Goal: Information Seeking & Learning: Learn about a topic

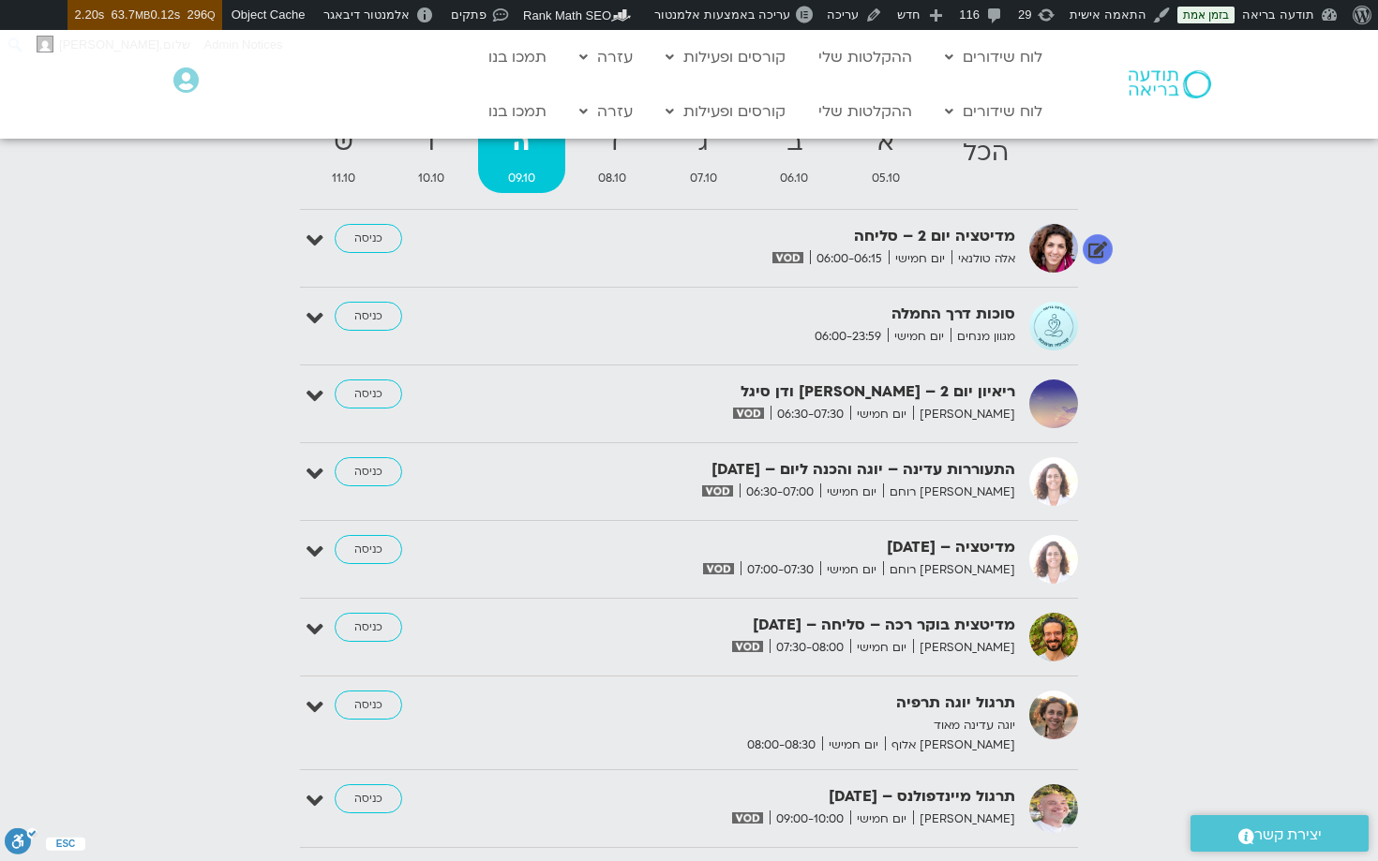
scroll to position [2001, 0]
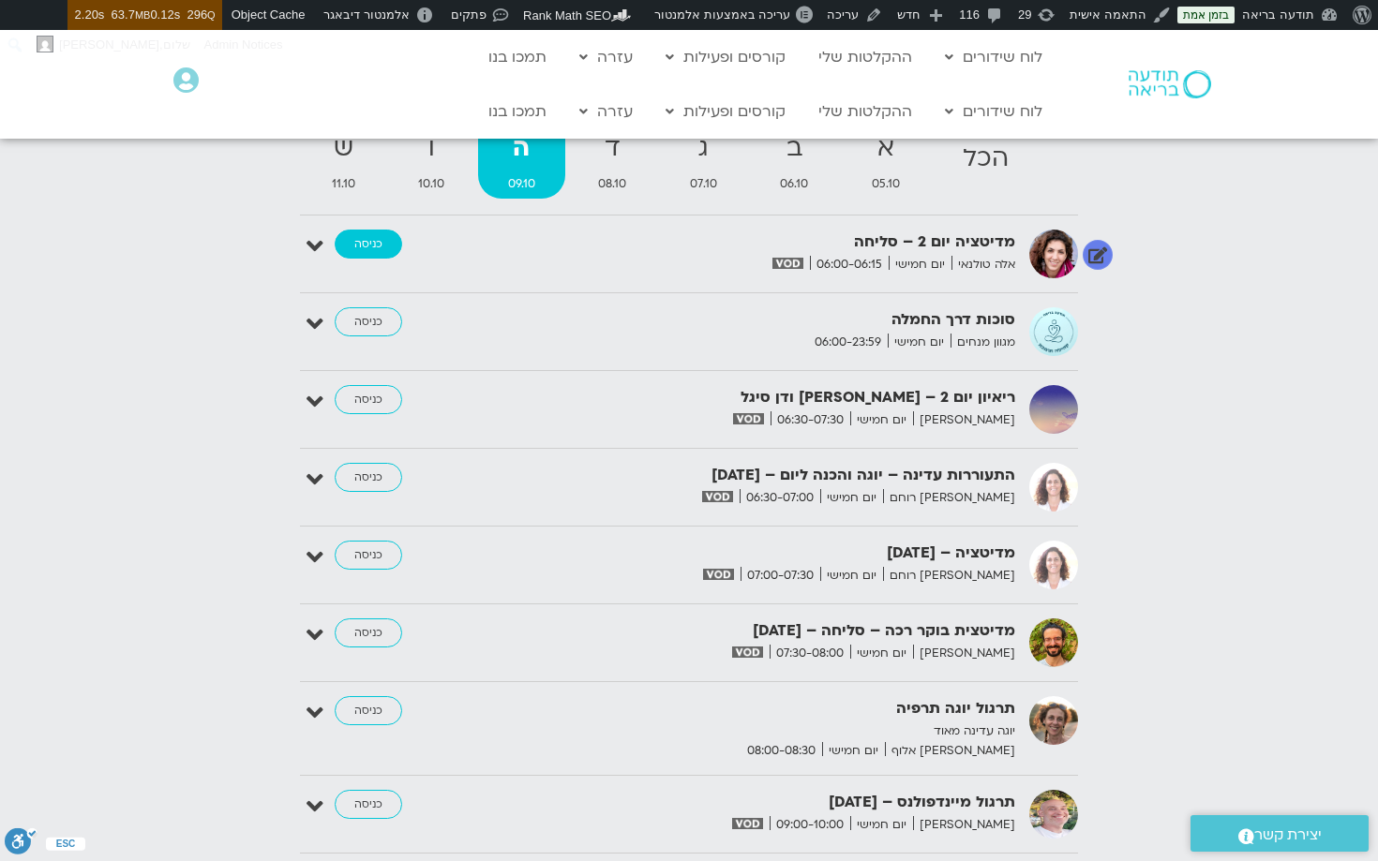
click at [368, 247] on link "כניסה" at bounding box center [368, 245] width 67 height 30
click at [373, 244] on link "כניסה" at bounding box center [368, 245] width 67 height 30
click at [371, 234] on link "כניסה" at bounding box center [368, 245] width 67 height 30
click at [182, 560] on div "אוקטובר 05 - אוקטובר 11 השבוע להציג אירועים שפתוחים עבורי הכל א 05.10 ב 06.10 ג…" at bounding box center [688, 712] width 1359 height 1245
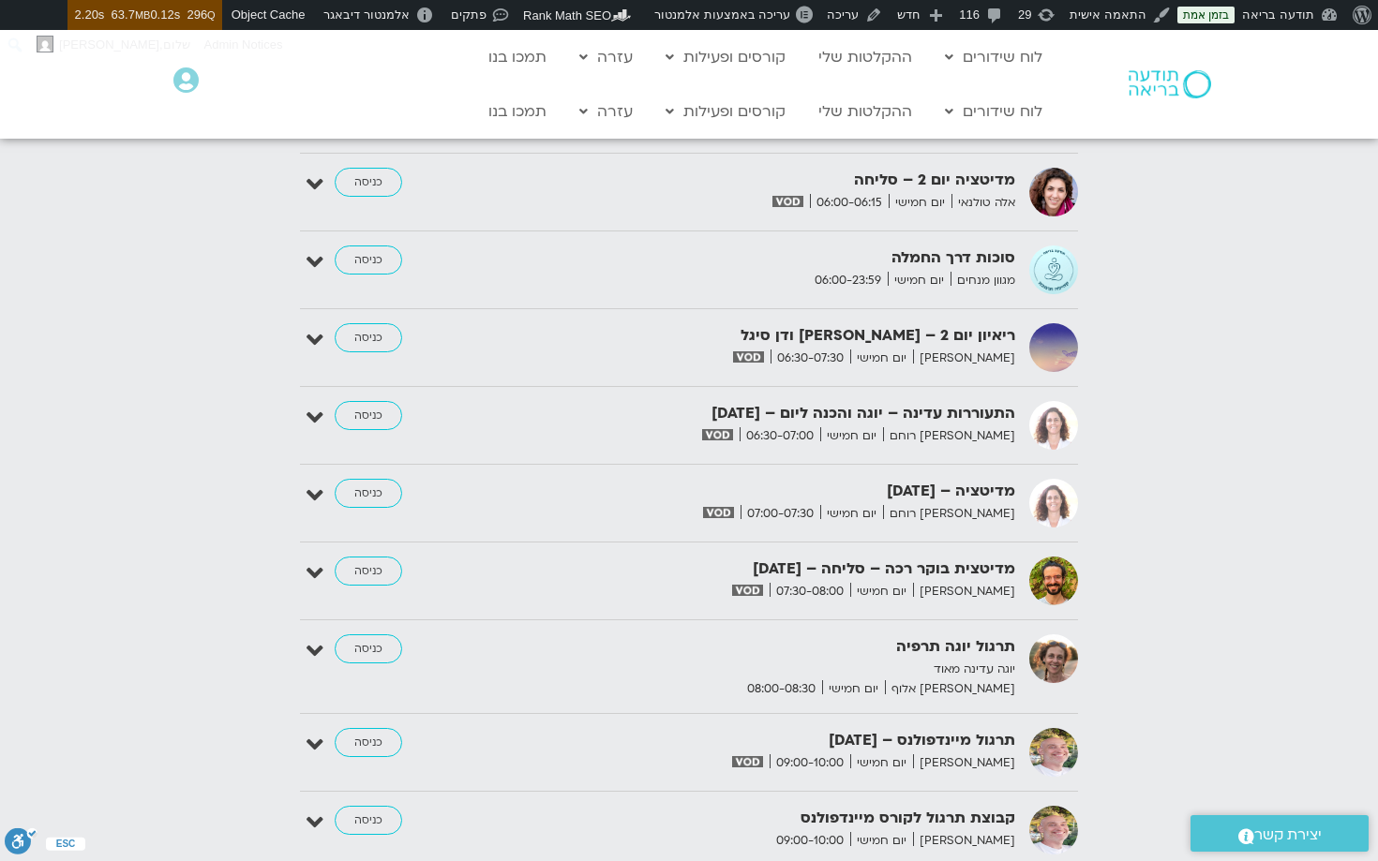
scroll to position [2066, 0]
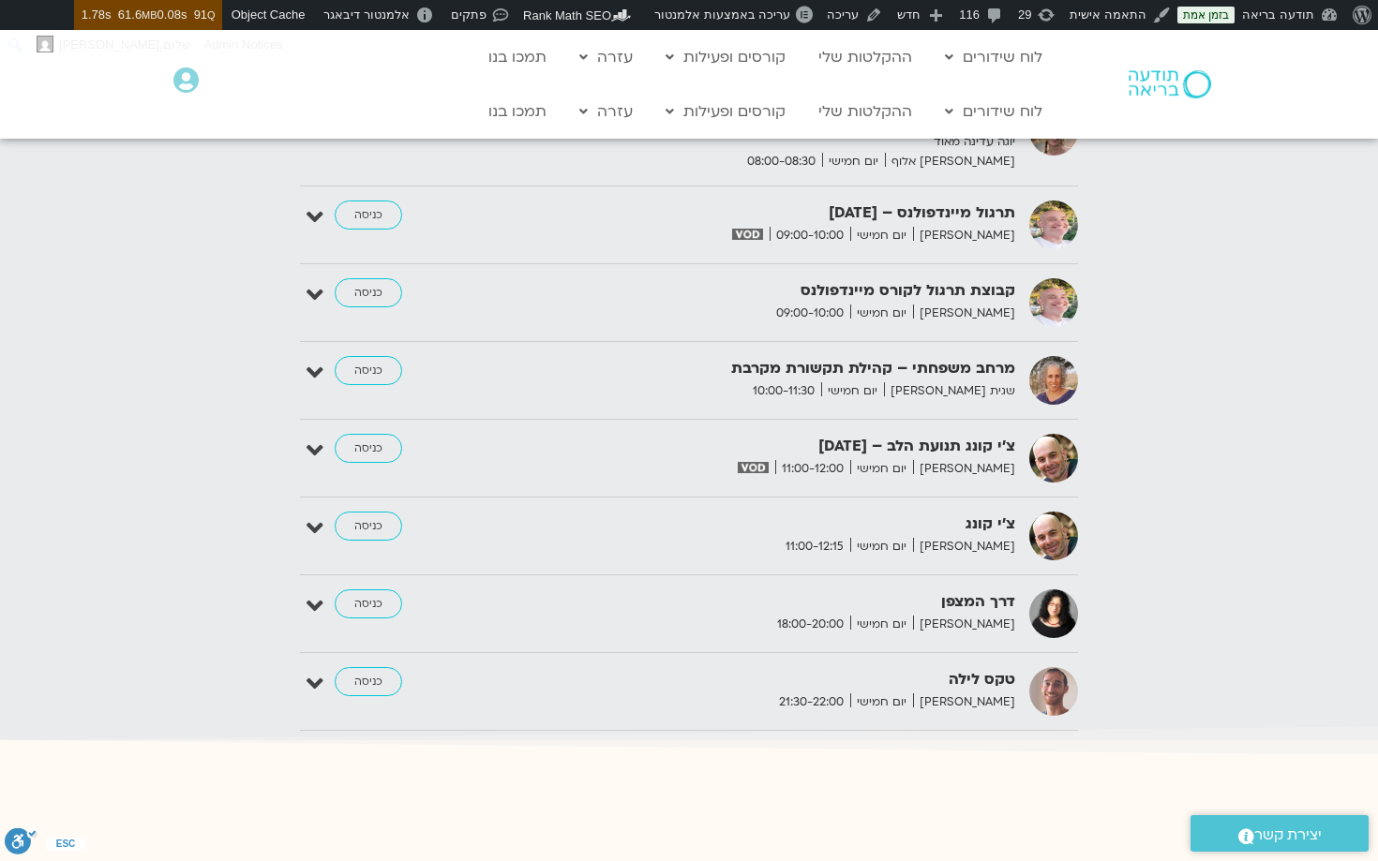
scroll to position [2597, 0]
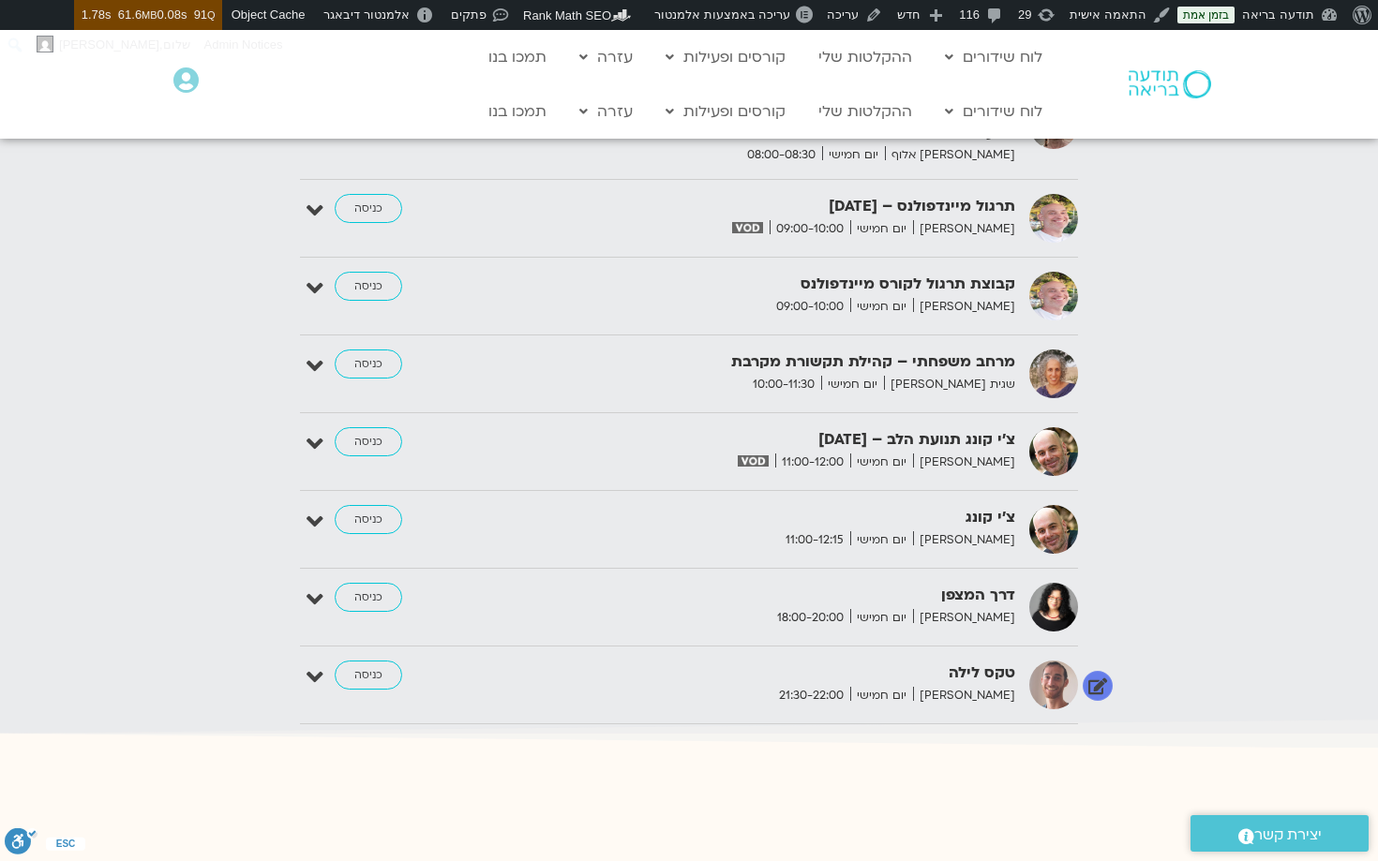
click at [1003, 676] on strong "טקס לילה" at bounding box center [785, 673] width 459 height 25
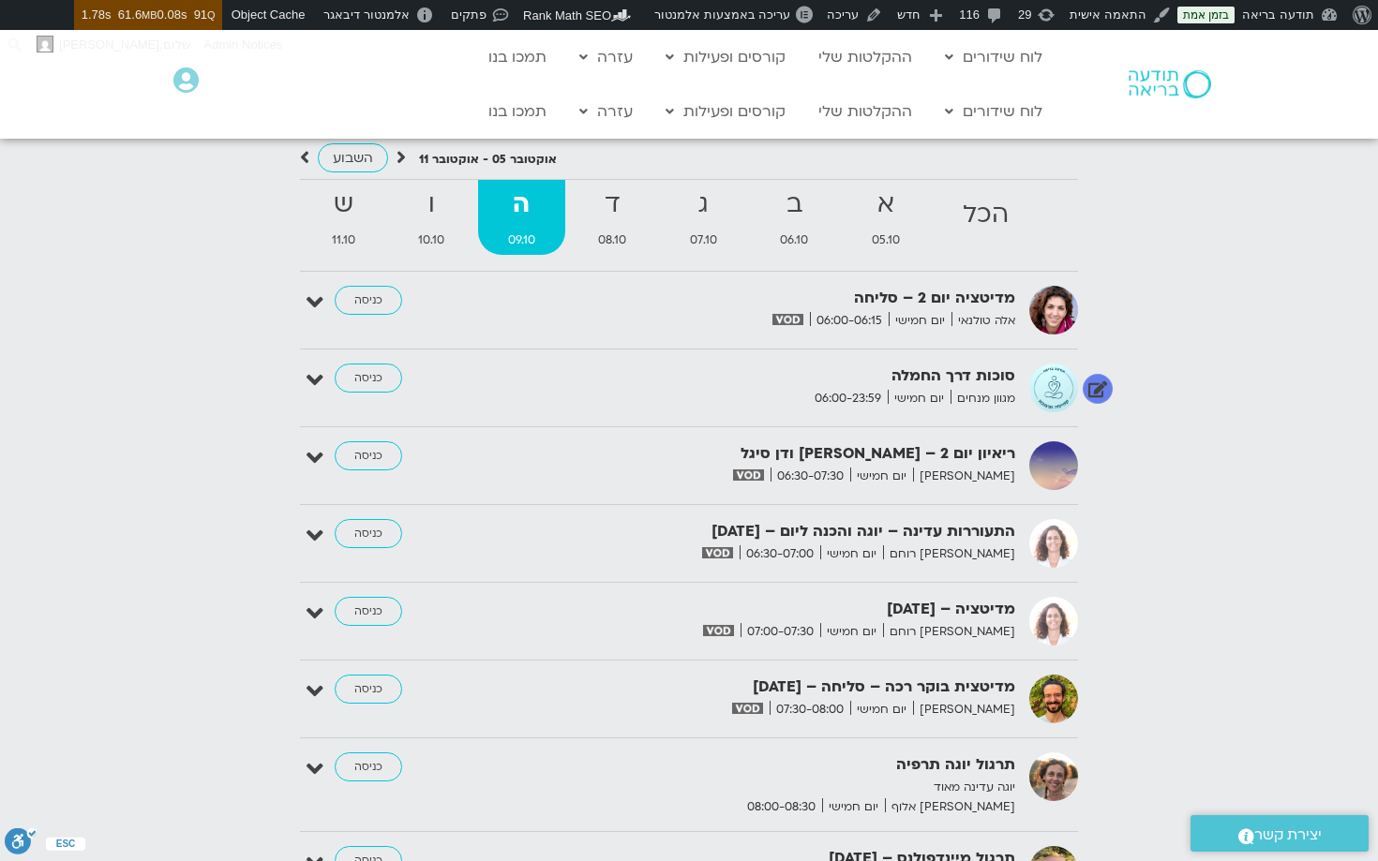
scroll to position [1943, 0]
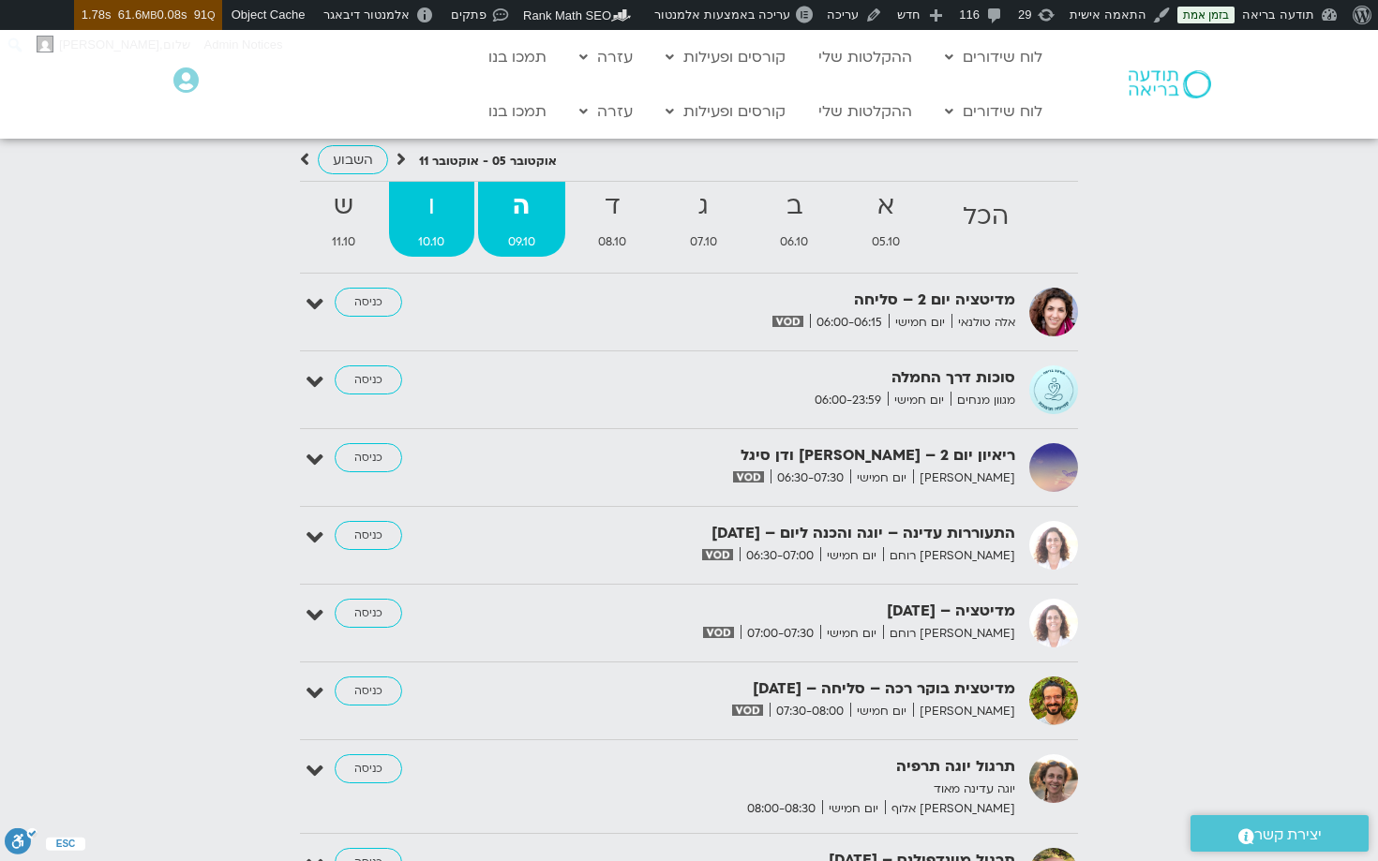
click at [419, 239] on span "10.10" at bounding box center [432, 242] width 86 height 20
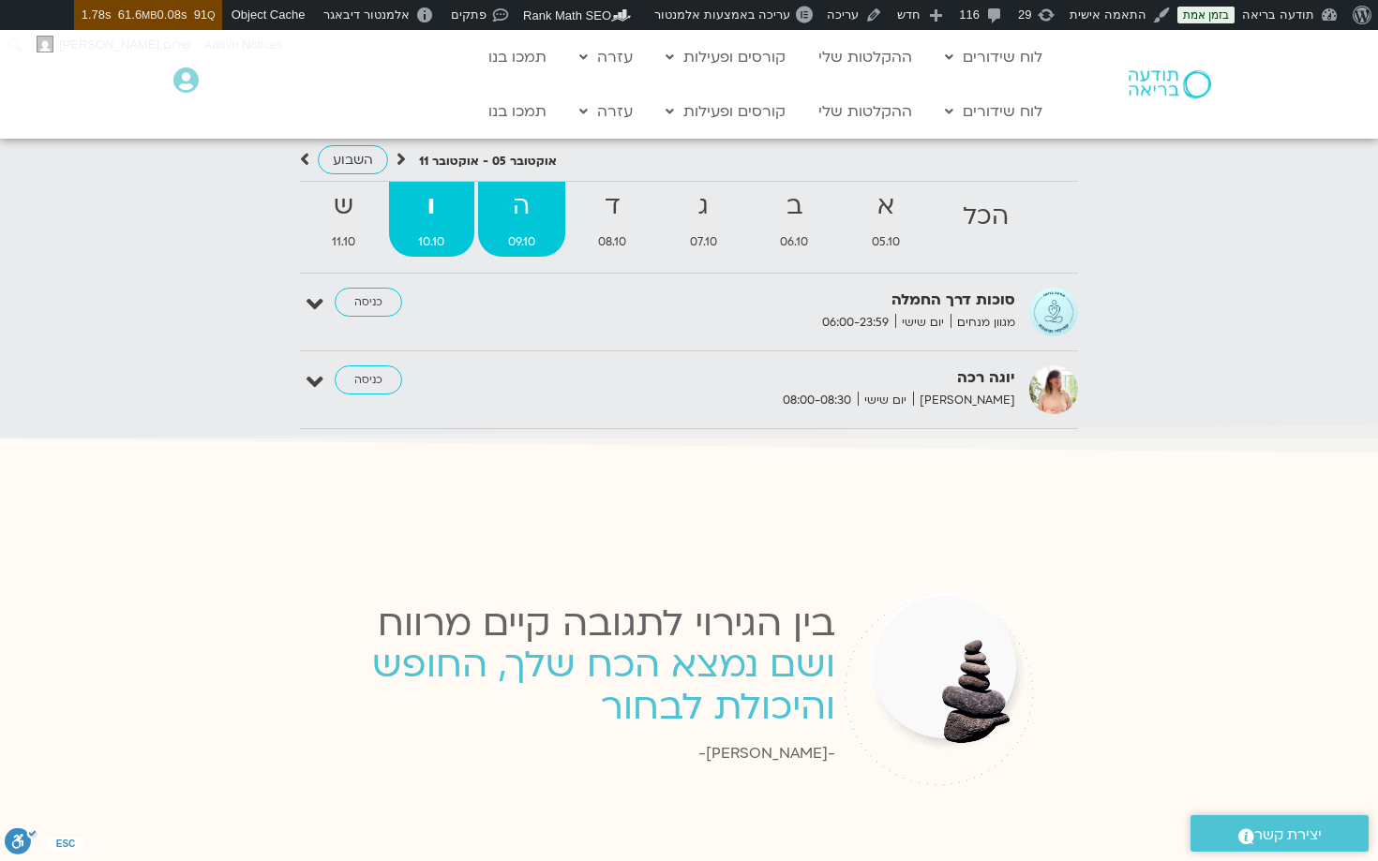
click at [520, 210] on strong "ה" at bounding box center [521, 207] width 87 height 42
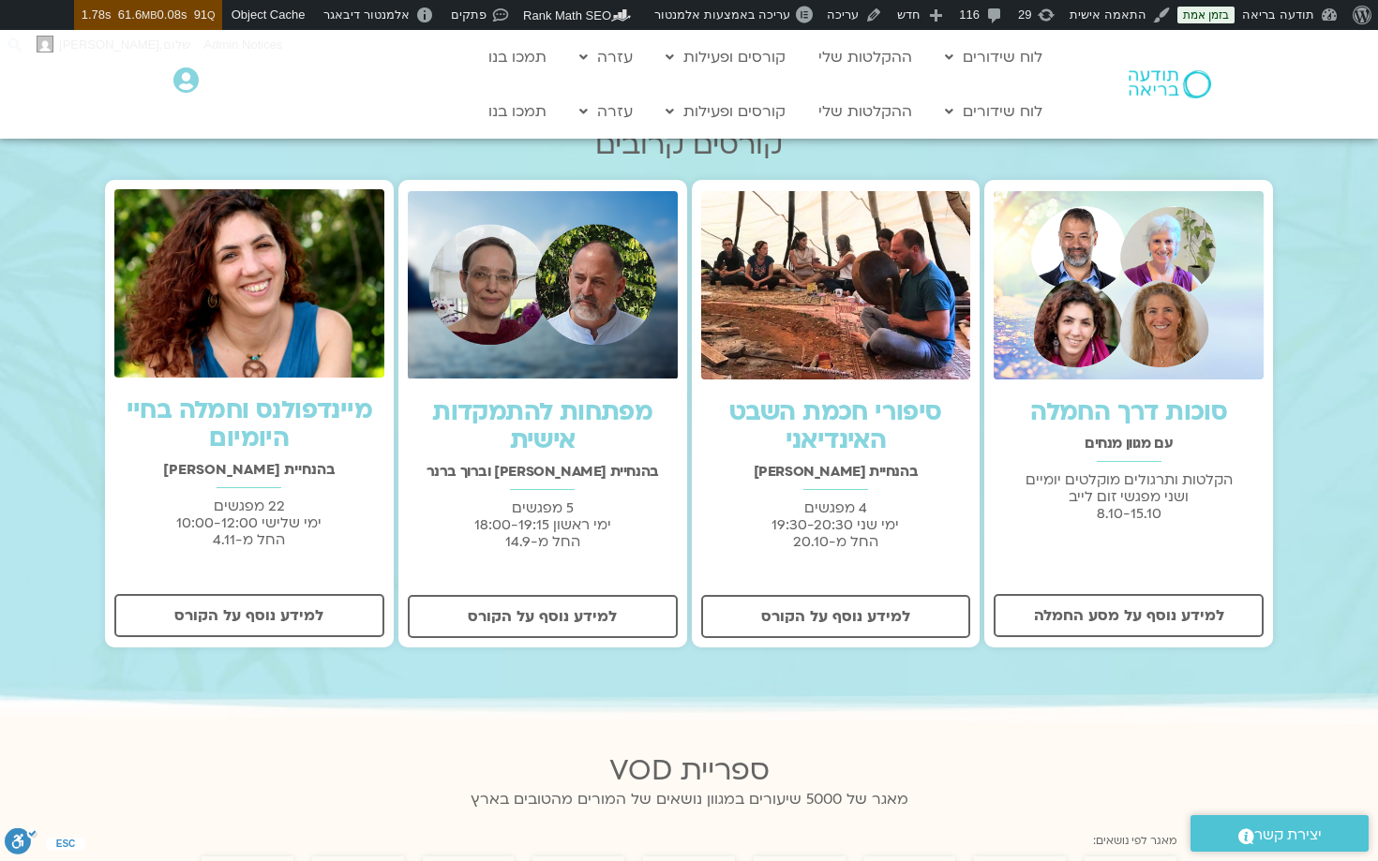
scroll to position [0, 0]
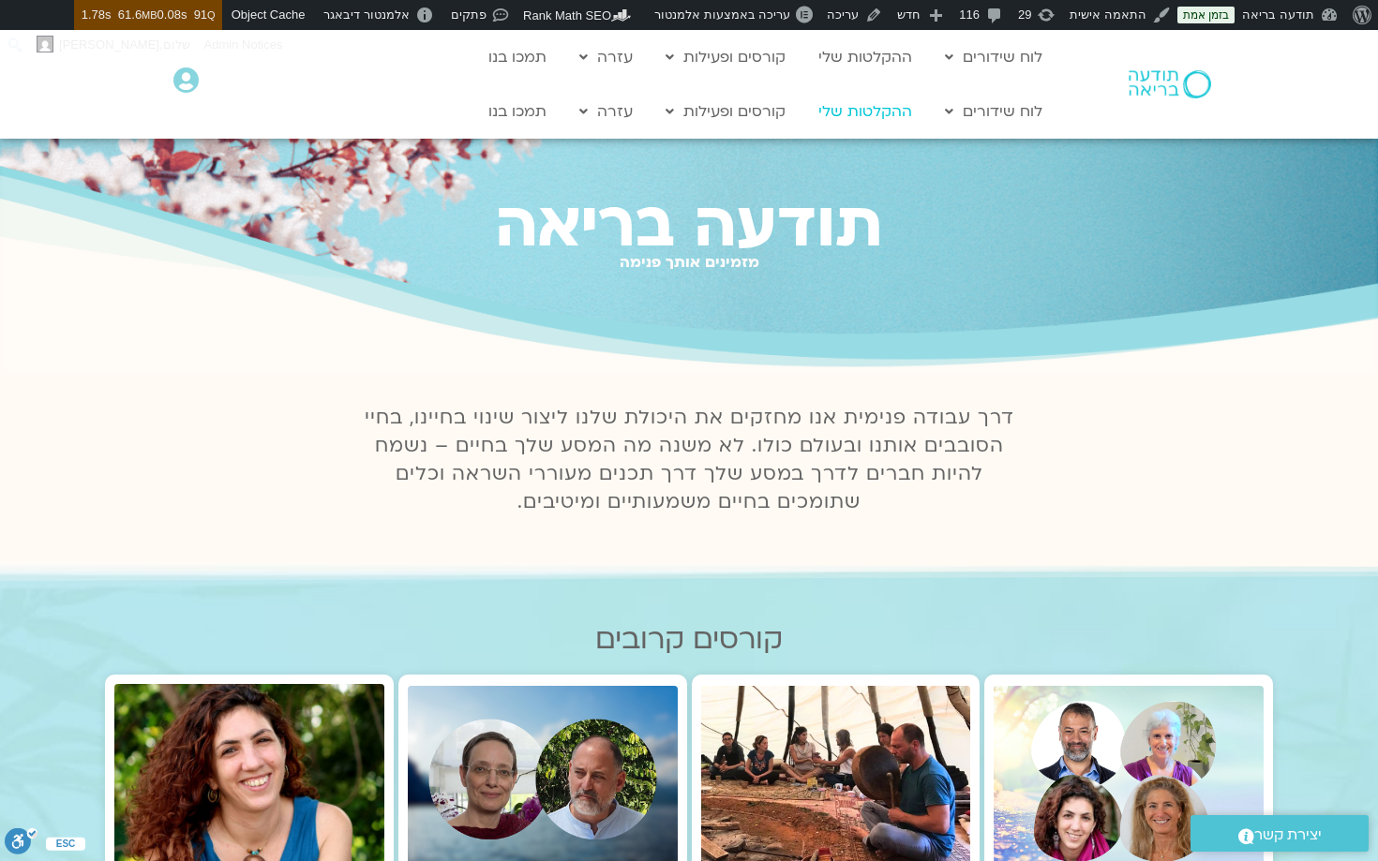
click at [848, 117] on link "ההקלטות שלי" at bounding box center [865, 112] width 112 height 36
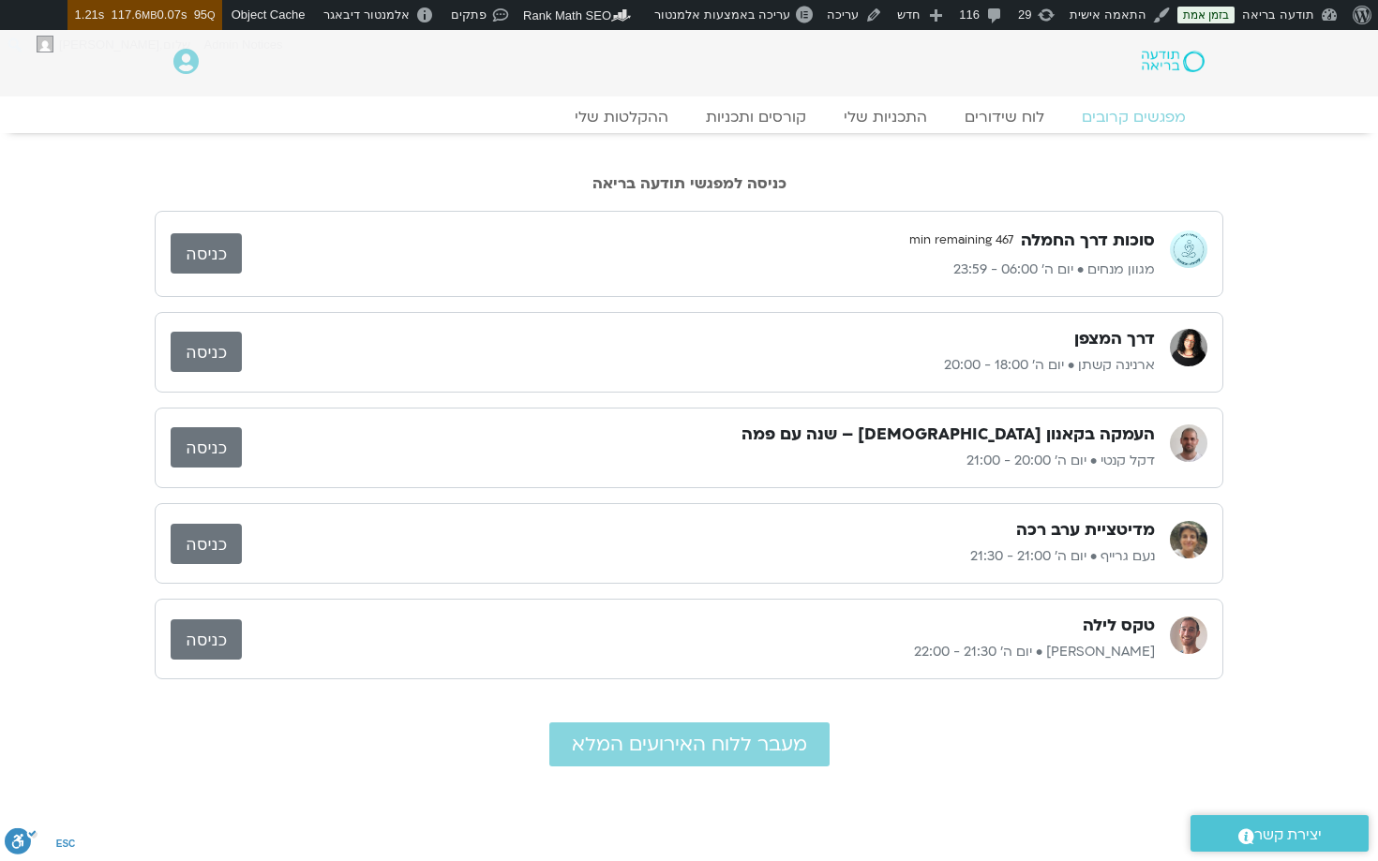
click at [1091, 533] on h3 "מדיטציית ערב רכה" at bounding box center [1085, 530] width 139 height 22
copy h3 "מדיטציית ערב רכה"
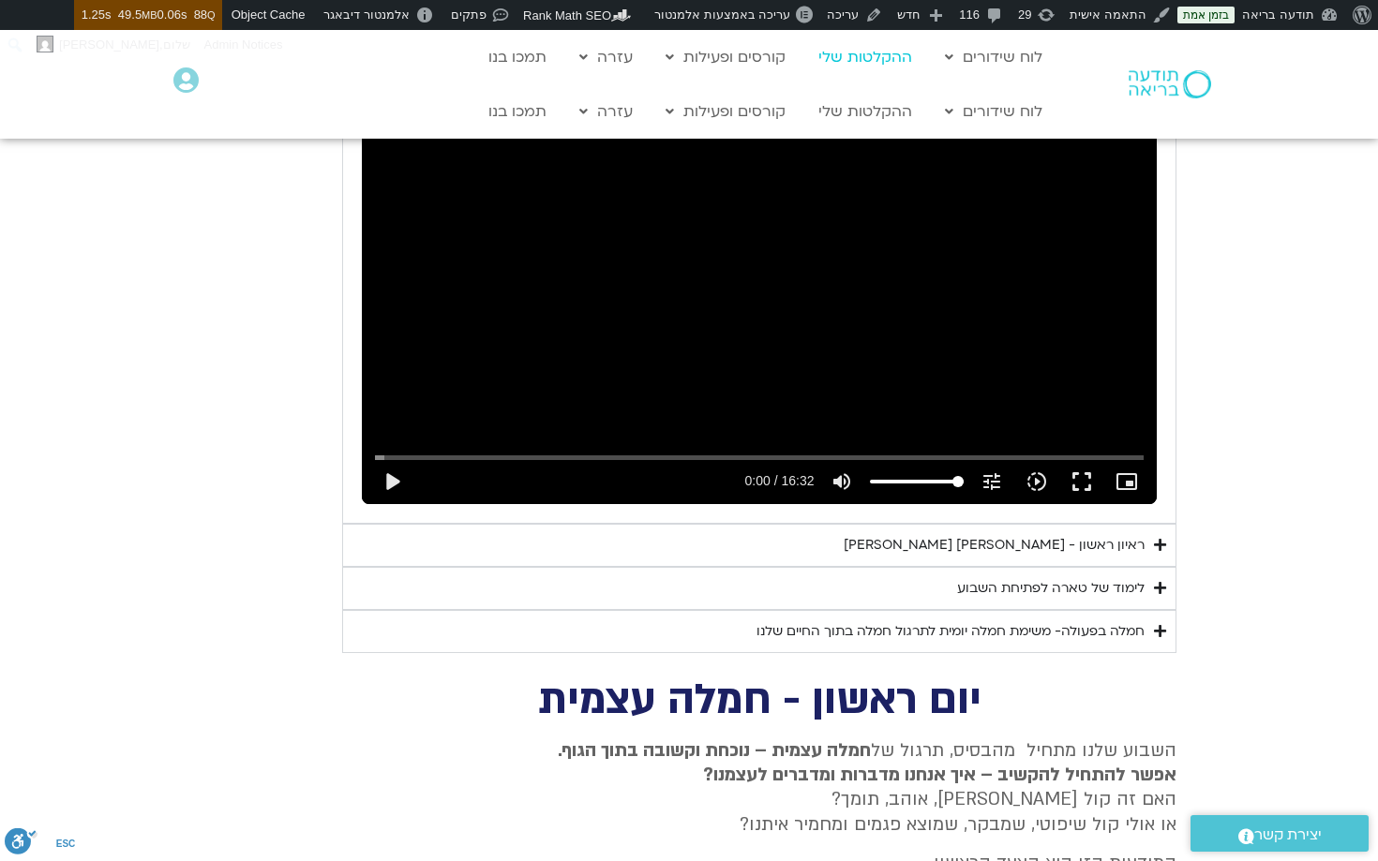
scroll to position [1617, 0]
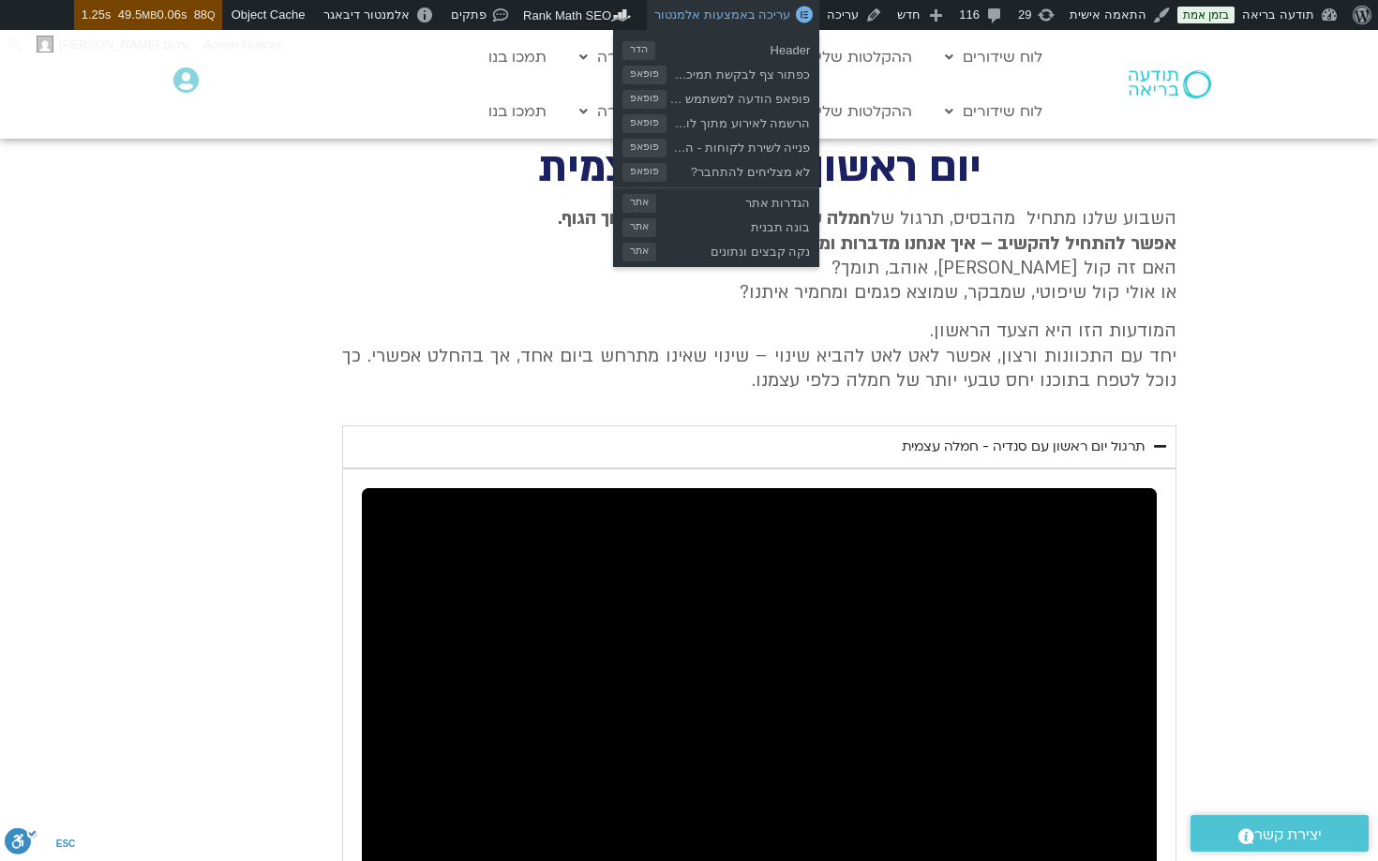
click at [748, 12] on span "עריכה באמצעות אלמנטור" at bounding box center [722, 14] width 136 height 14
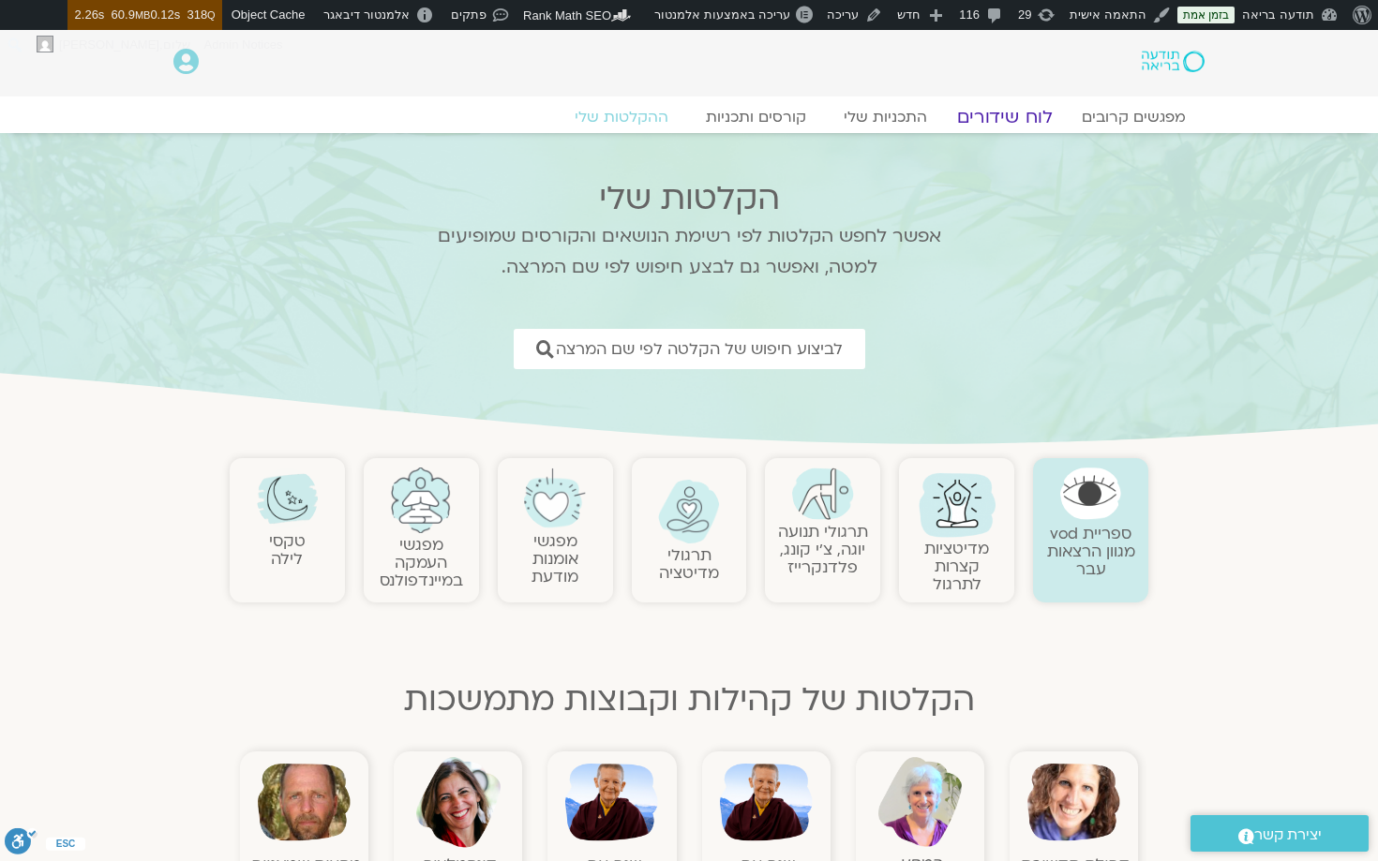
click at [1003, 113] on link "לוח שידורים" at bounding box center [1004, 117] width 141 height 22
click at [999, 107] on link "לוח שידורים" at bounding box center [1004, 117] width 141 height 22
click at [998, 115] on link "לוח שידורים" at bounding box center [1004, 117] width 141 height 22
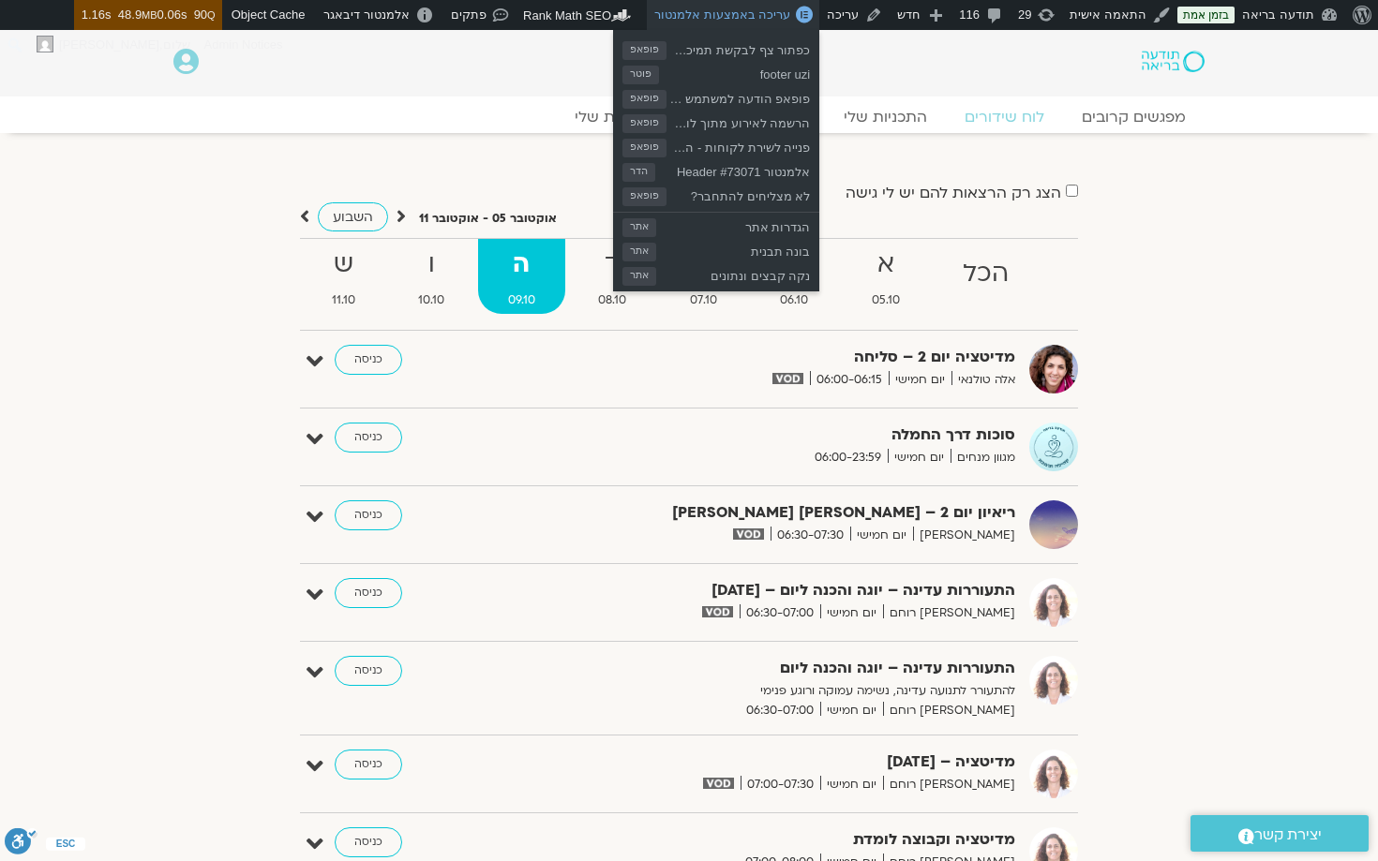
click at [732, 16] on span "עריכה באמצעות אלמנטור" at bounding box center [722, 14] width 136 height 14
click at [726, 16] on span "עריכה באמצעות אלמנטור" at bounding box center [722, 14] width 136 height 14
click at [740, 12] on span "עריכה באמצעות אלמנטור" at bounding box center [722, 14] width 136 height 14
click at [750, 15] on span "עריכה באמצעות אלמנטור" at bounding box center [722, 14] width 136 height 14
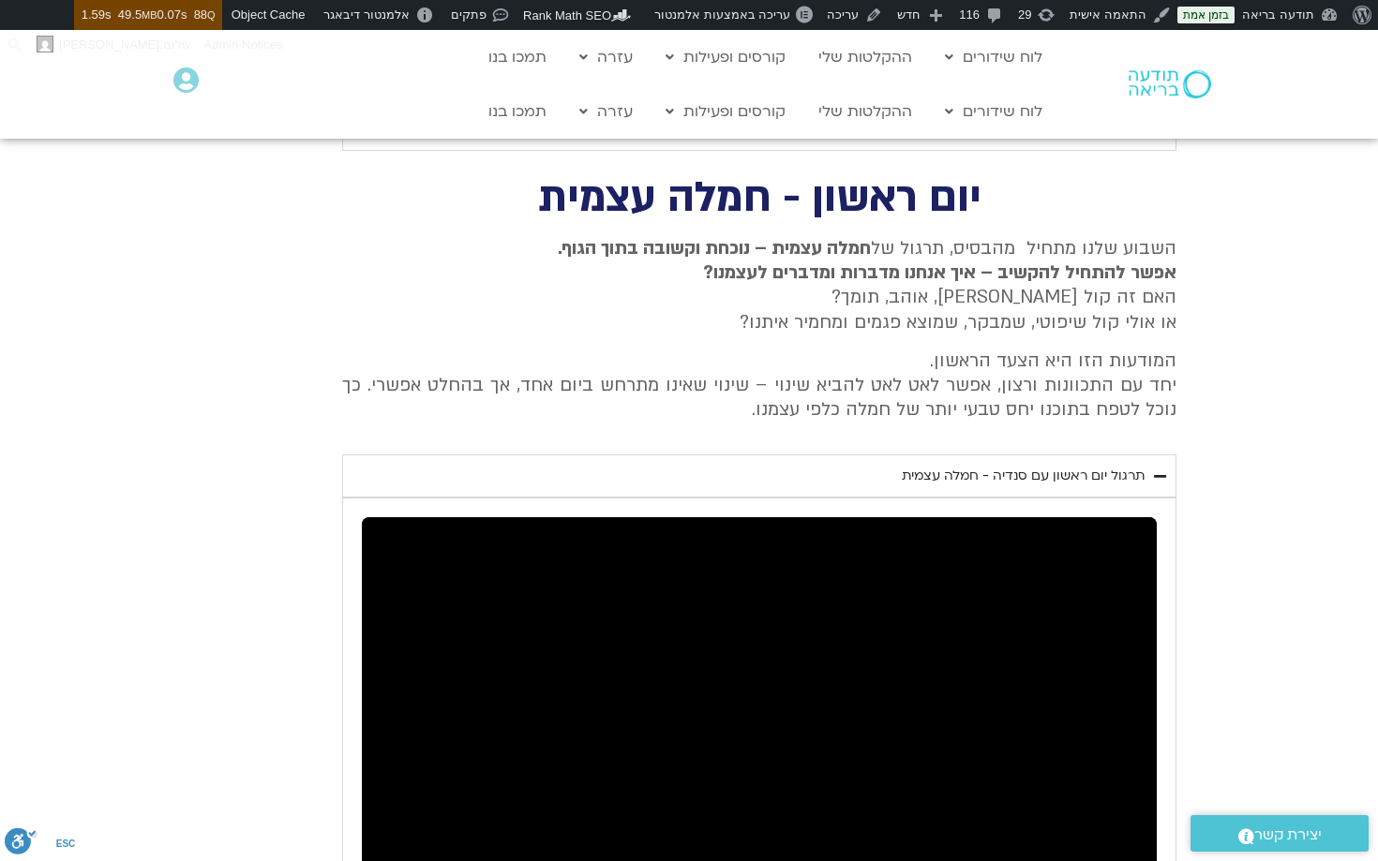
scroll to position [1960, 0]
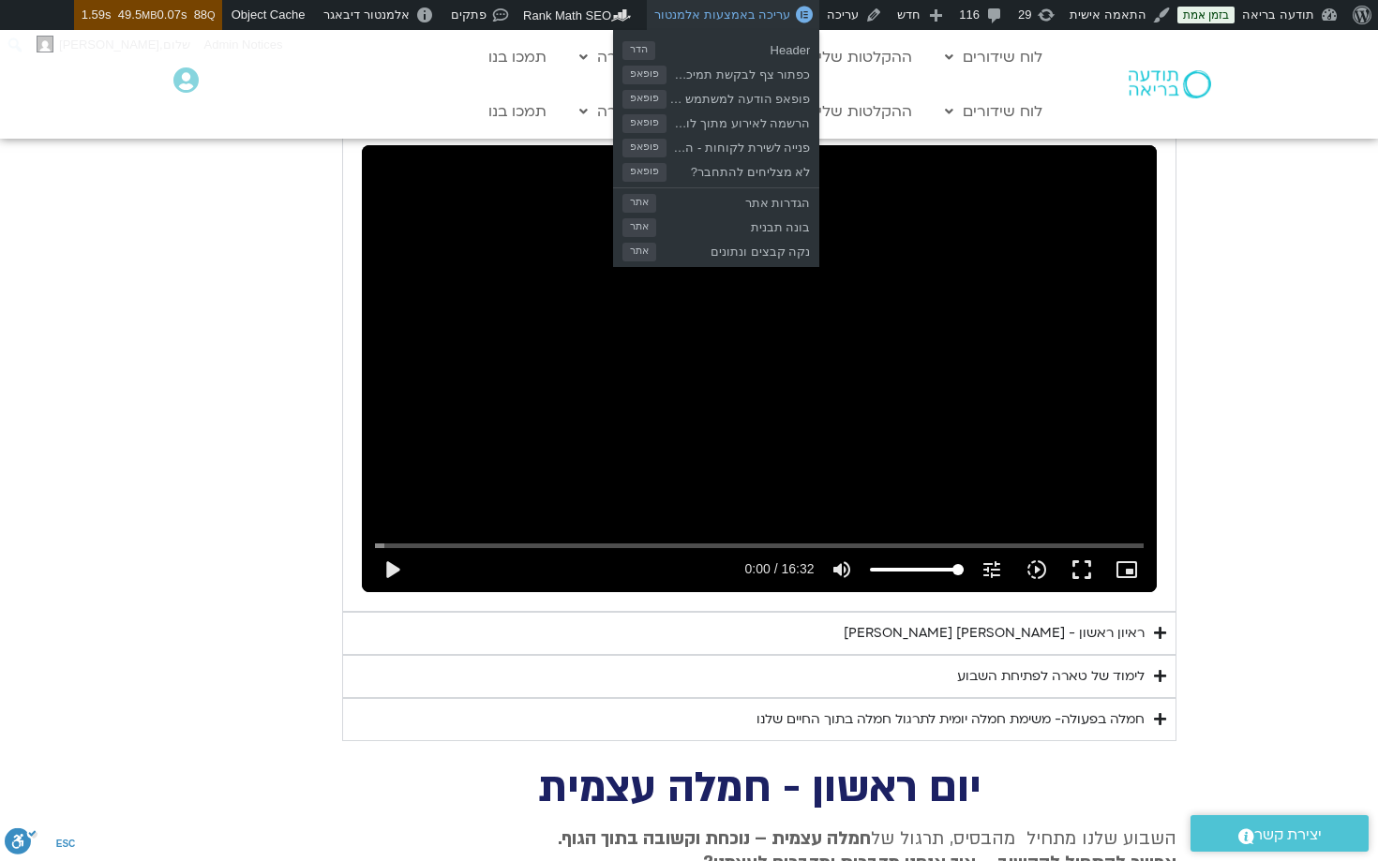
click at [748, 18] on span "עריכה באמצעות אלמנטור" at bounding box center [722, 14] width 136 height 14
click at [746, 15] on span "עריכה באמצעות אלמנטור" at bounding box center [722, 14] width 136 height 14
click at [743, 15] on span "עריכה באמצעות אלמנטור" at bounding box center [722, 14] width 136 height 14
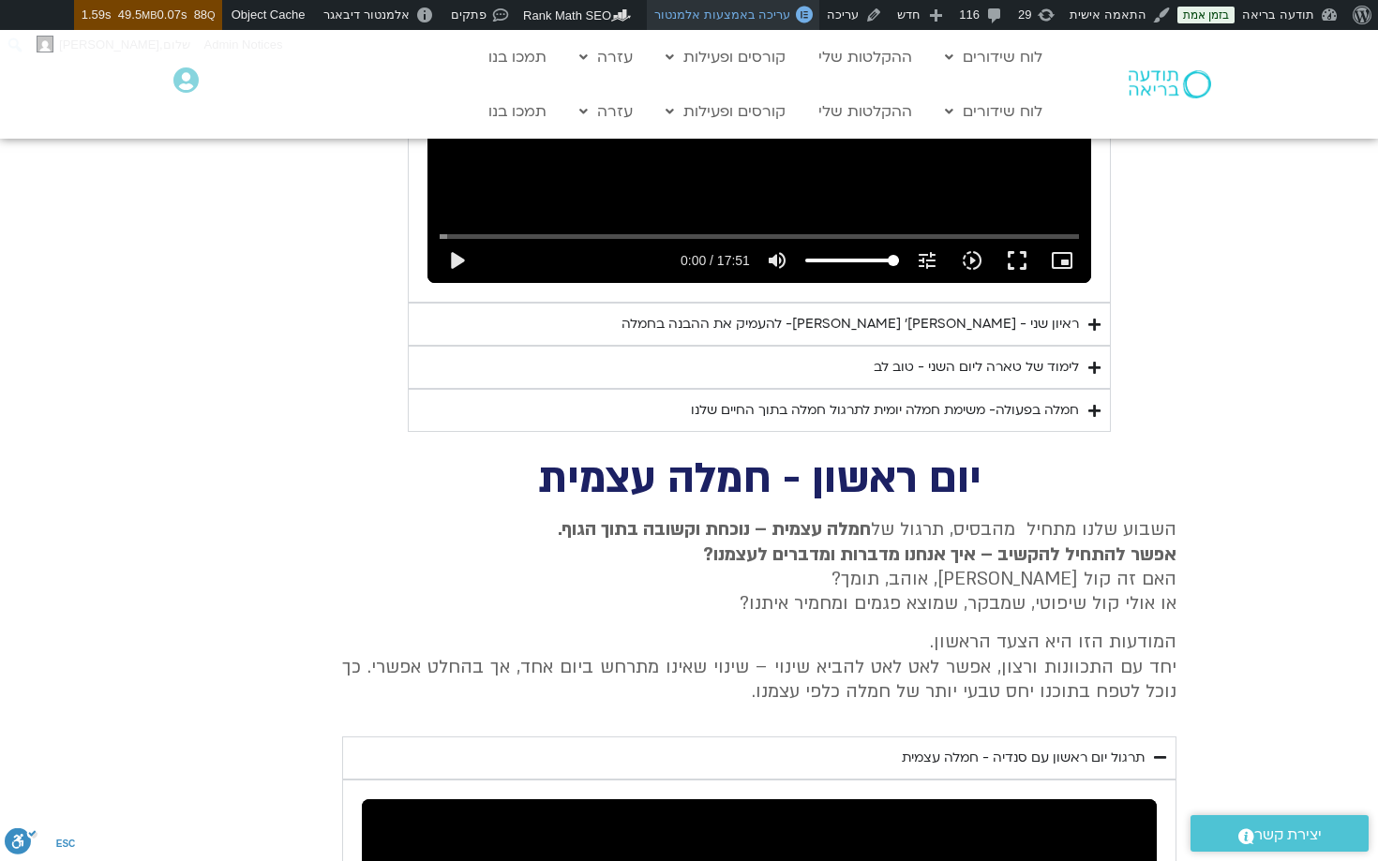
scroll to position [2220, 0]
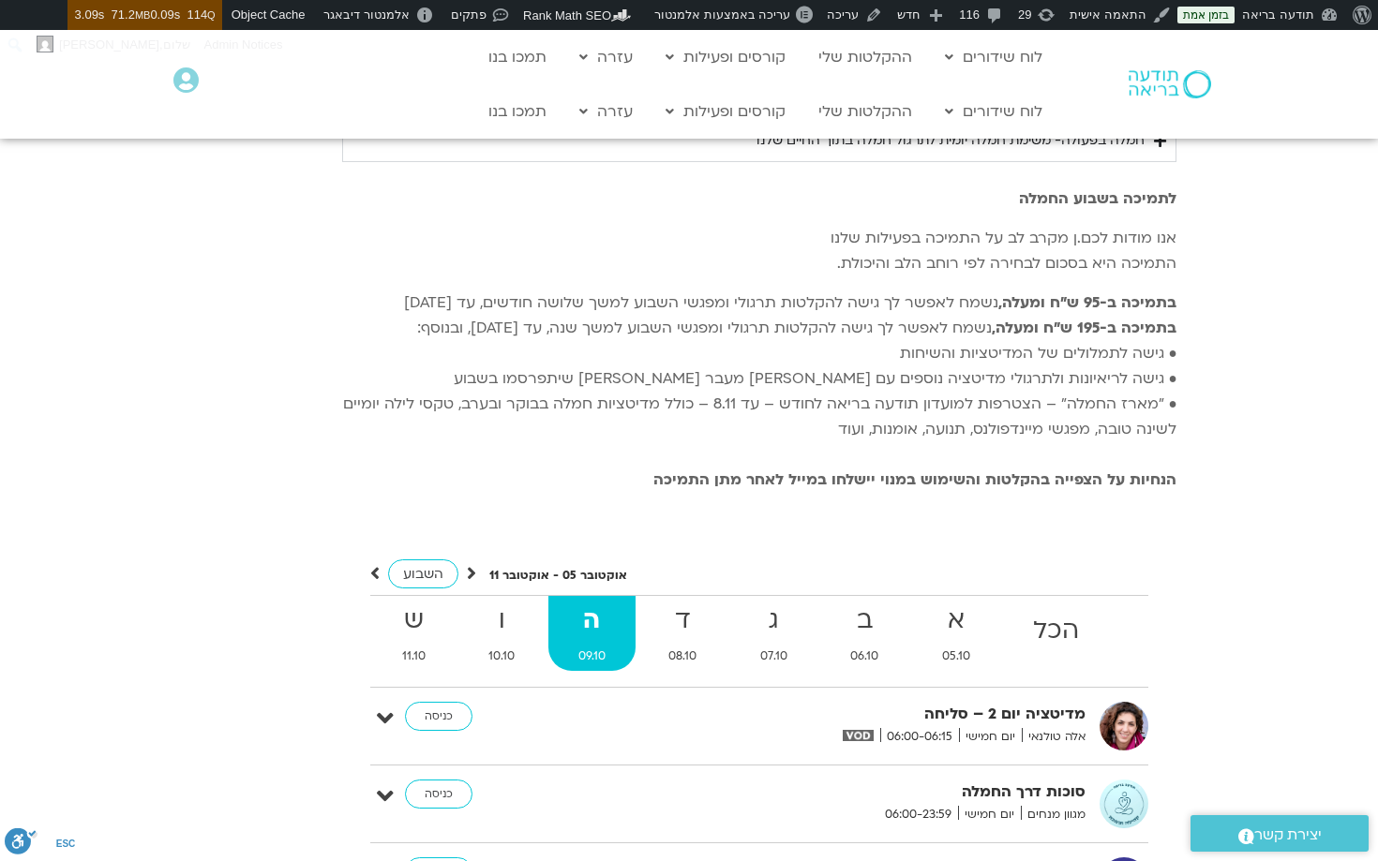
scroll to position [3498, 0]
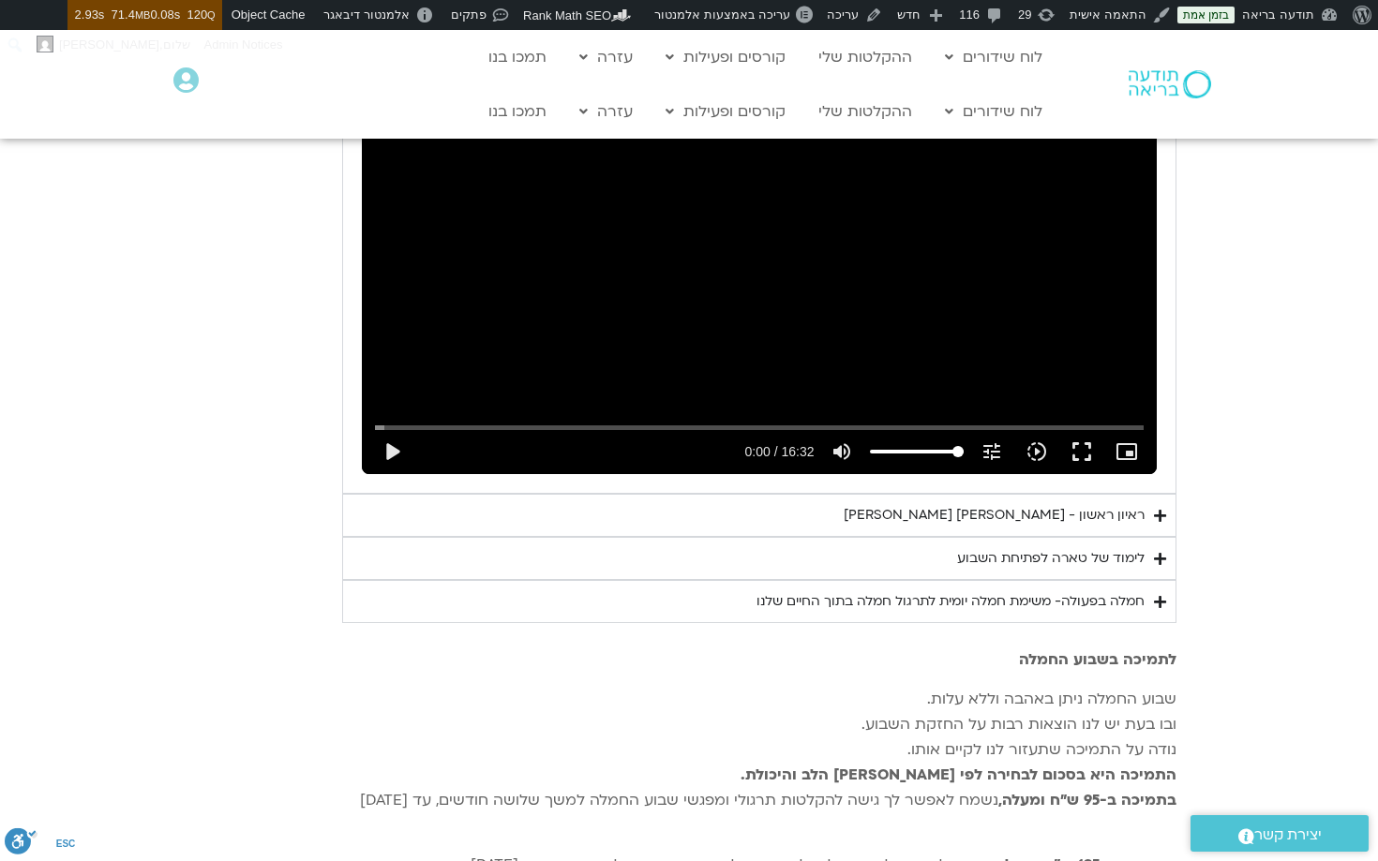
scroll to position [3042, 0]
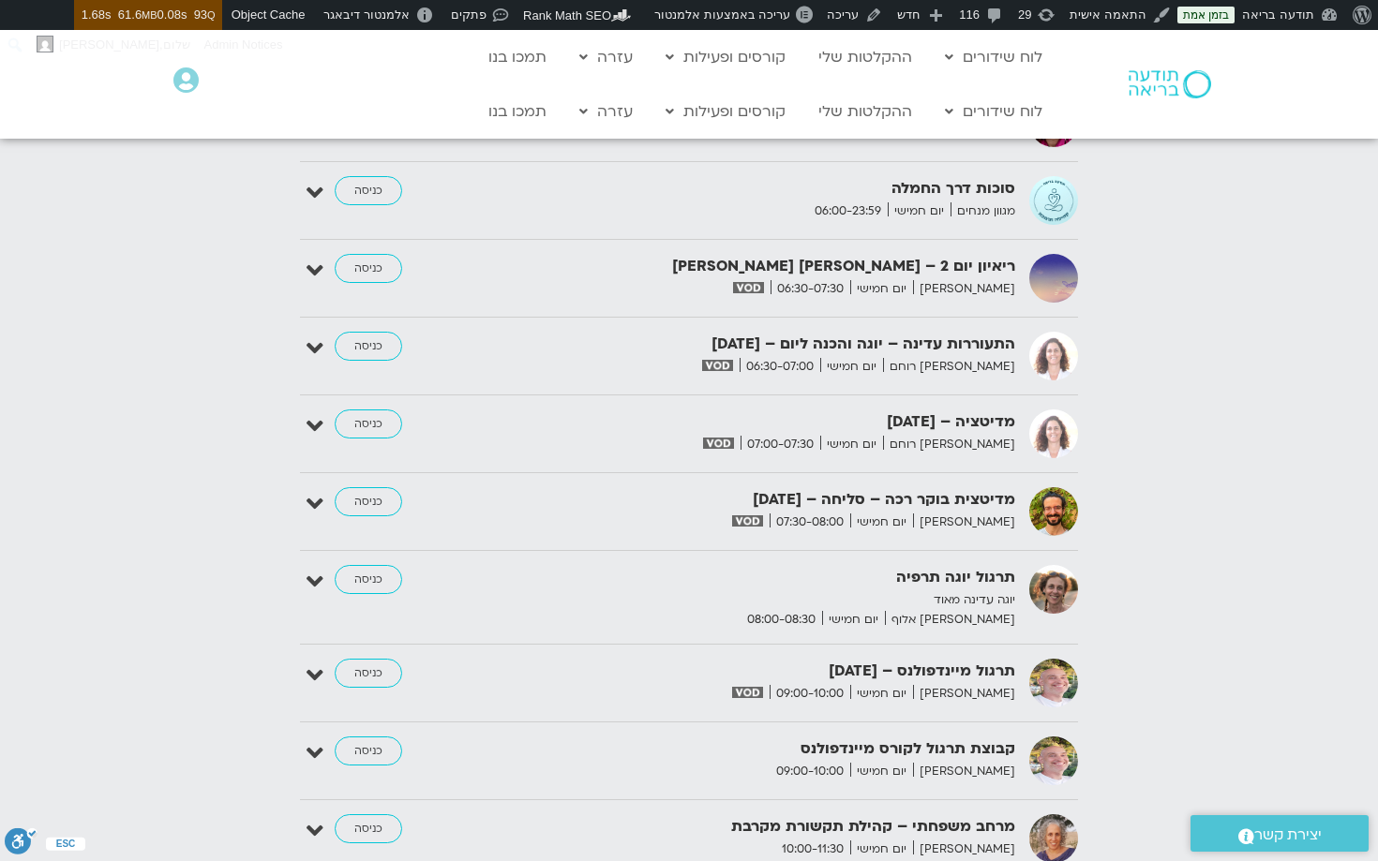
scroll to position [2006, 0]
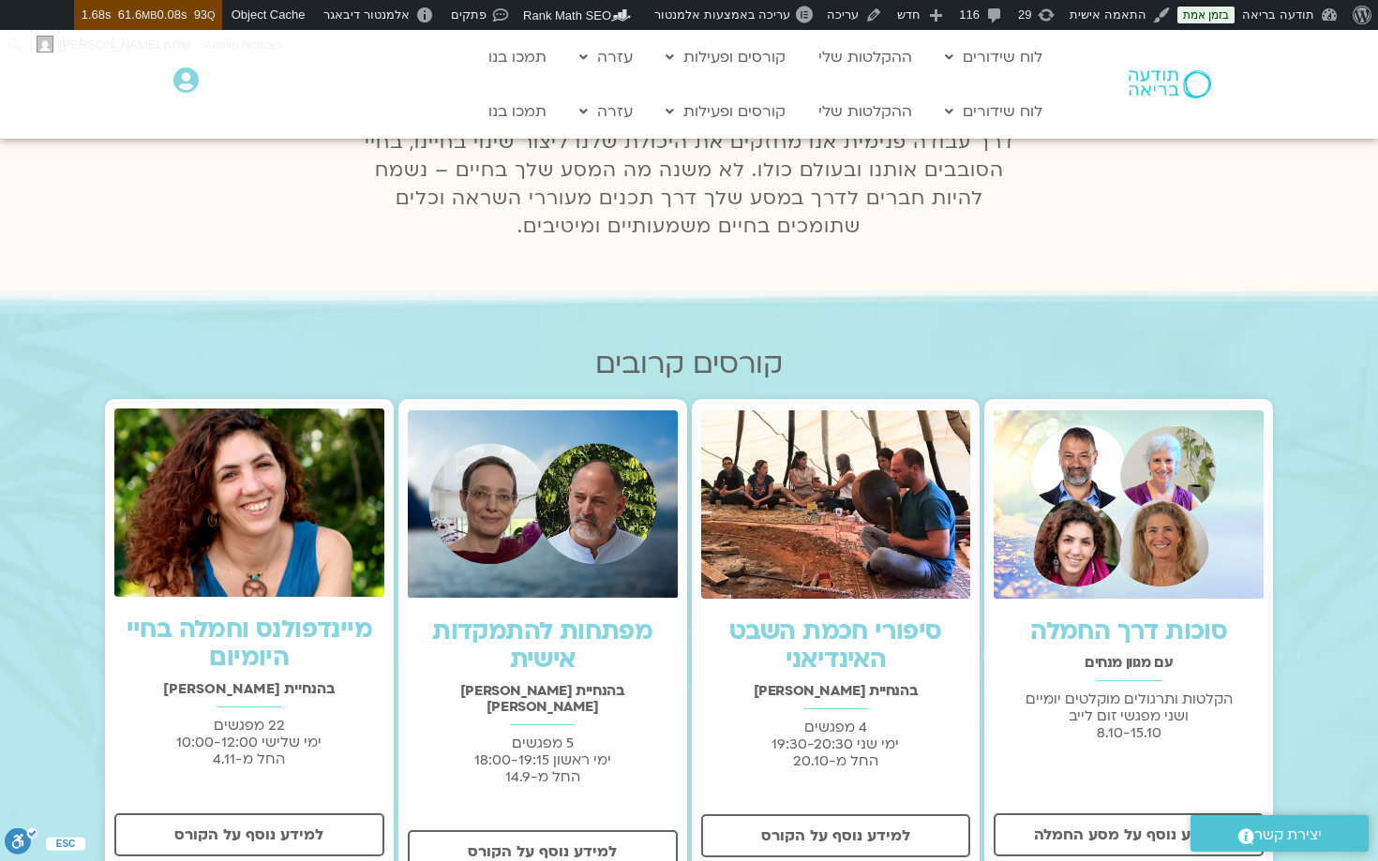
scroll to position [0, 0]
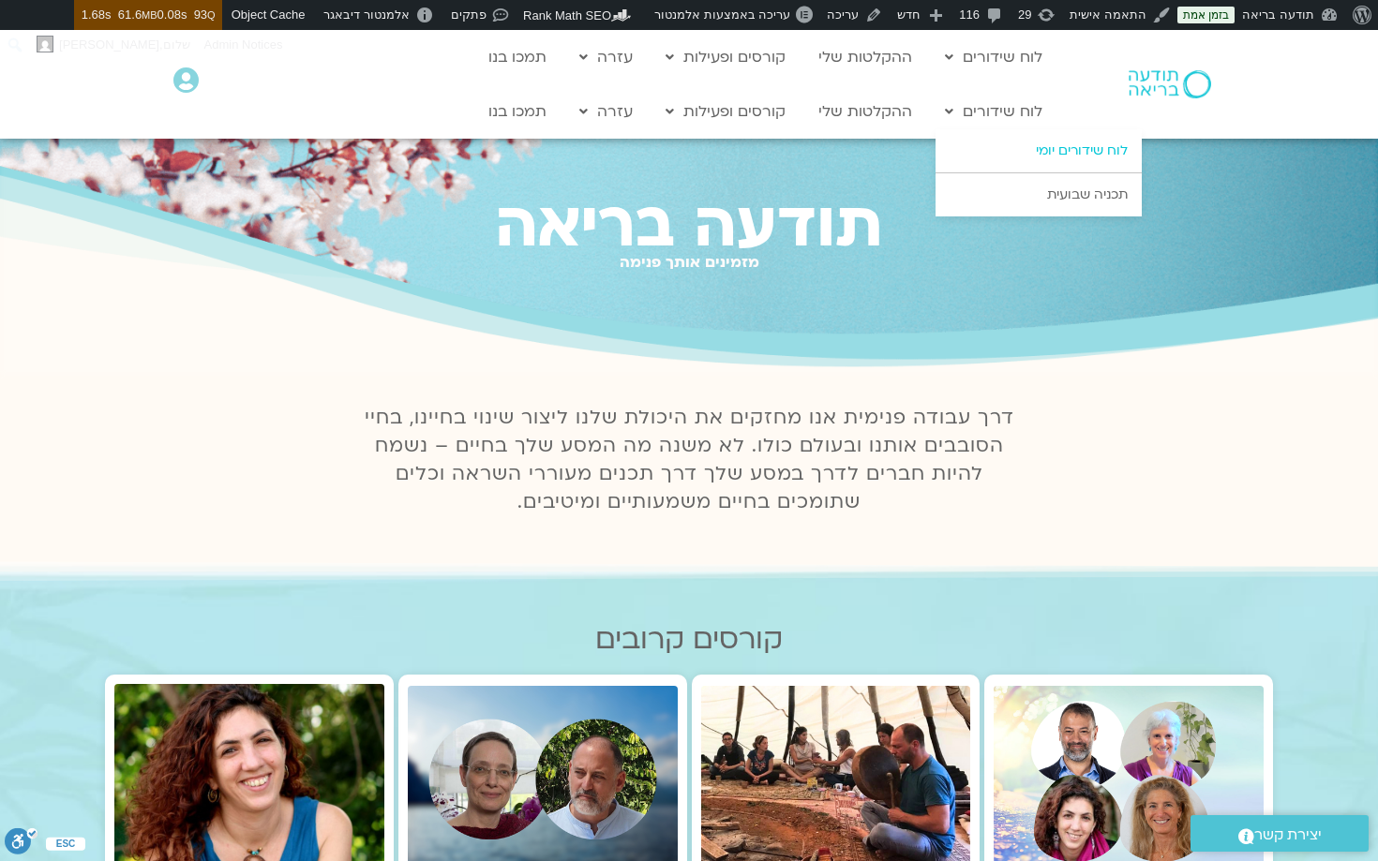
click at [1063, 151] on link "לוח שידורים יומי" at bounding box center [1038, 150] width 206 height 43
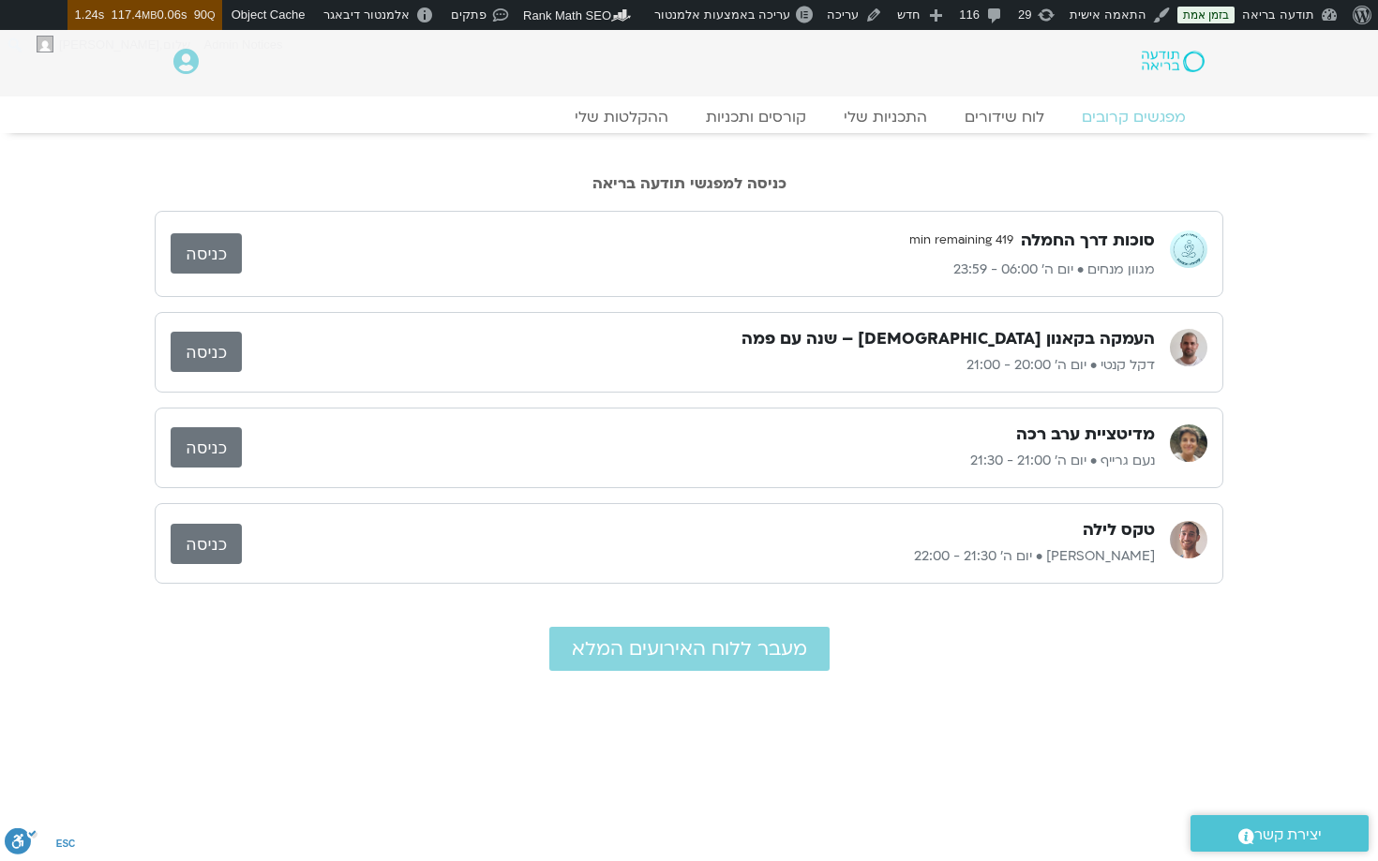
click at [189, 359] on link "כניסה" at bounding box center [206, 352] width 71 height 40
